Goal: Task Accomplishment & Management: Use online tool/utility

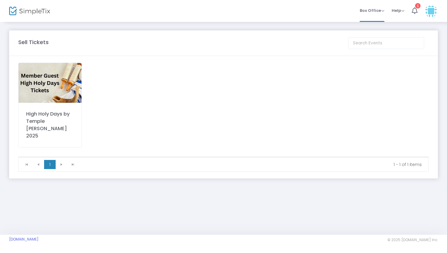
click at [50, 120] on div "High Holy Days by Temple [PERSON_NAME] 2025" at bounding box center [50, 124] width 48 height 29
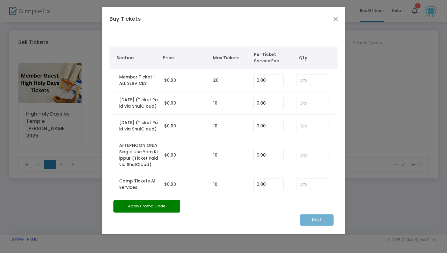
click at [336, 19] on button "Close" at bounding box center [335, 19] width 8 height 8
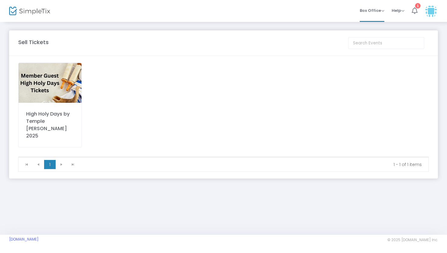
click at [412, 11] on icon at bounding box center [414, 10] width 6 height 7
click at [429, 15] on img at bounding box center [430, 11] width 12 height 12
